Goal: Task Accomplishment & Management: Manage account settings

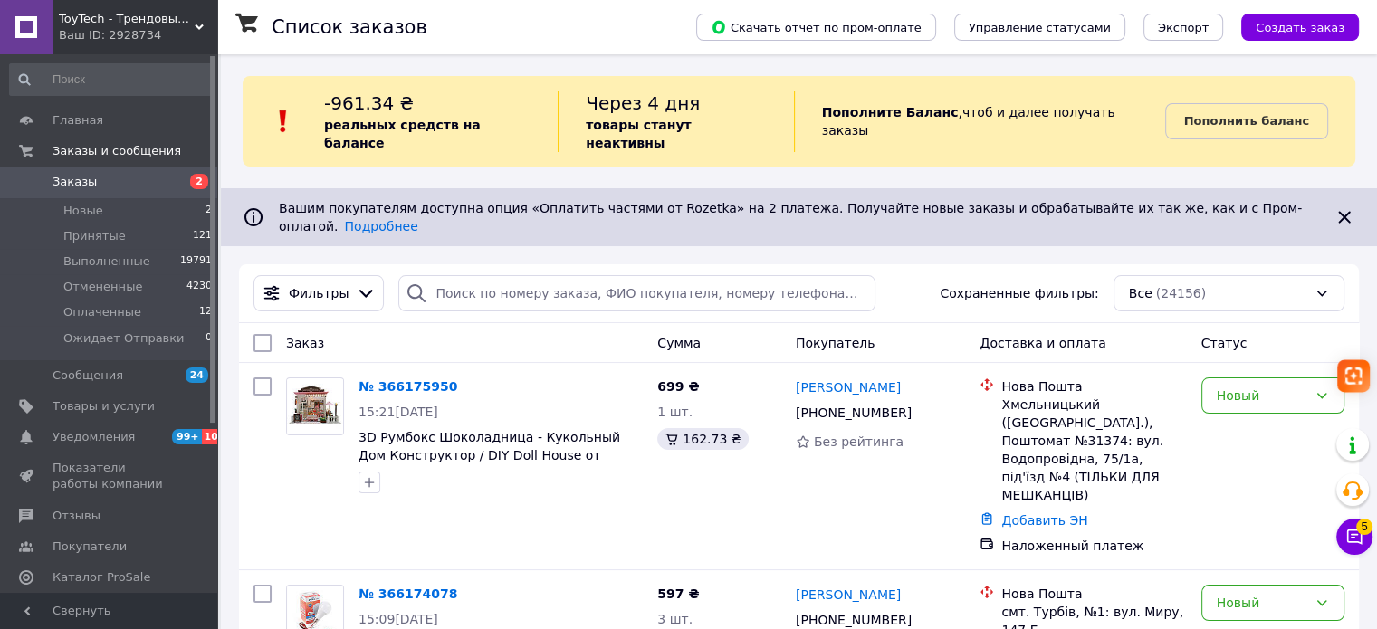
click at [602, 123] on b "товары станут неактивны" at bounding box center [638, 134] width 105 height 33
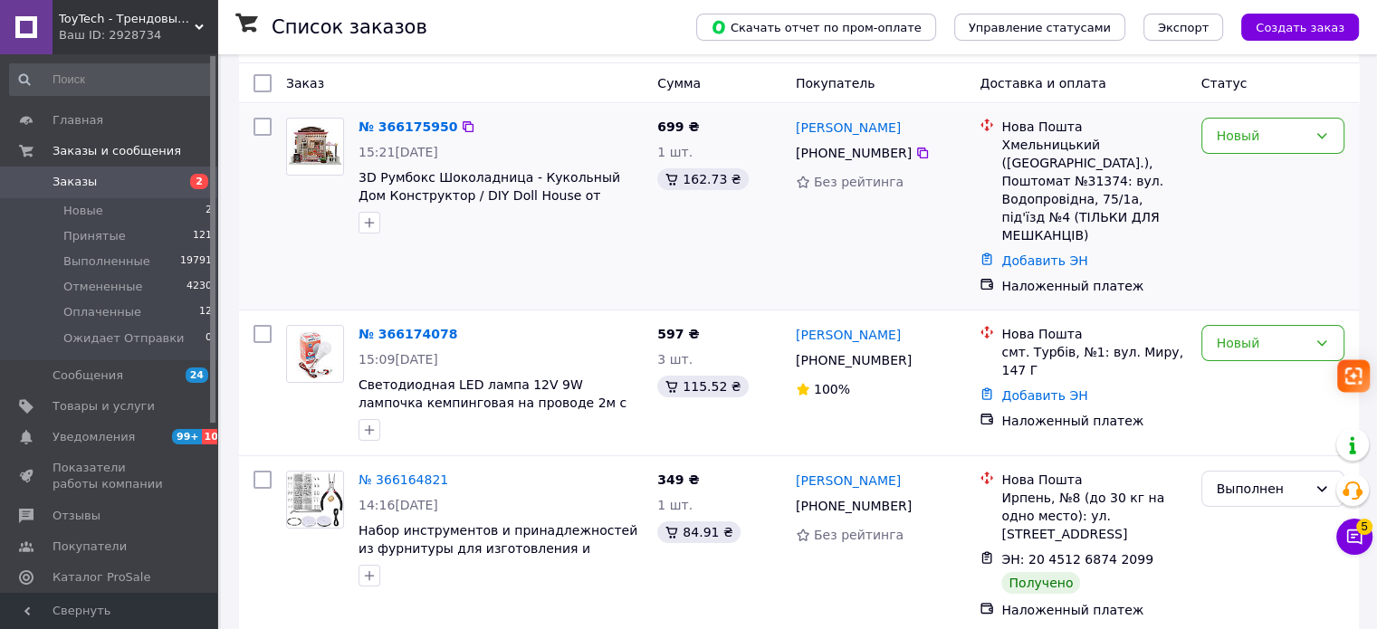
scroll to position [272, 0]
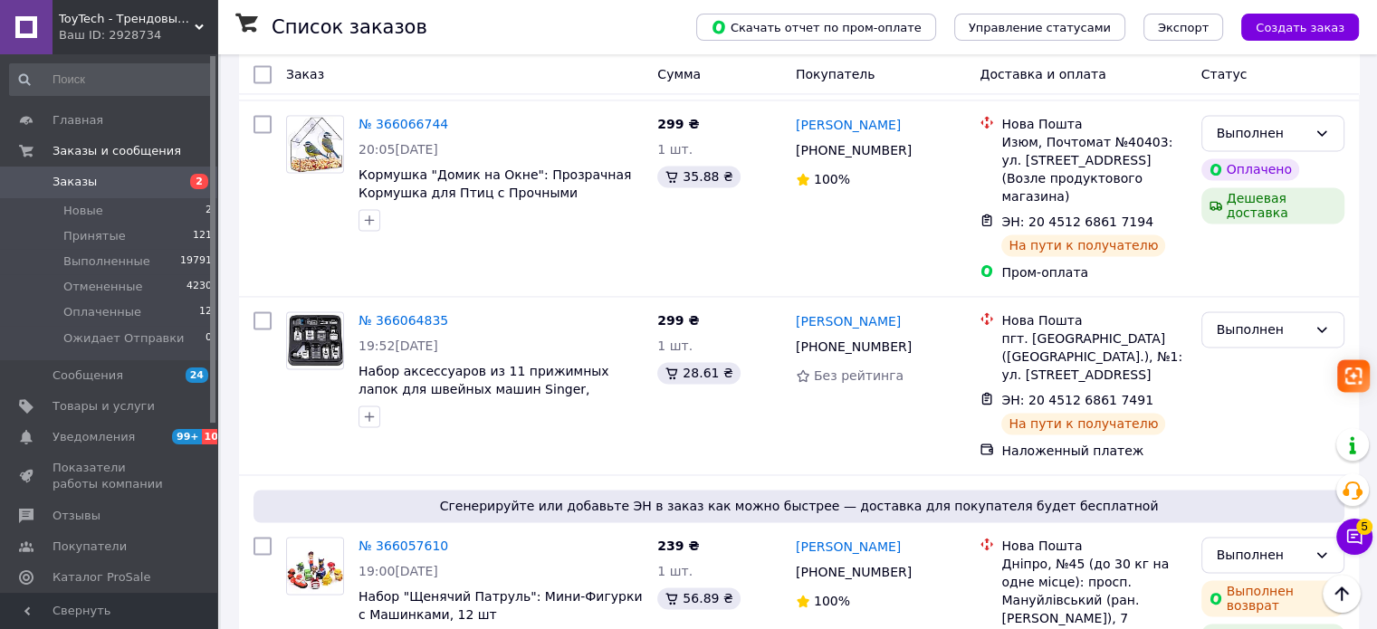
scroll to position [3253, 0]
